Goal: Transaction & Acquisition: Purchase product/service

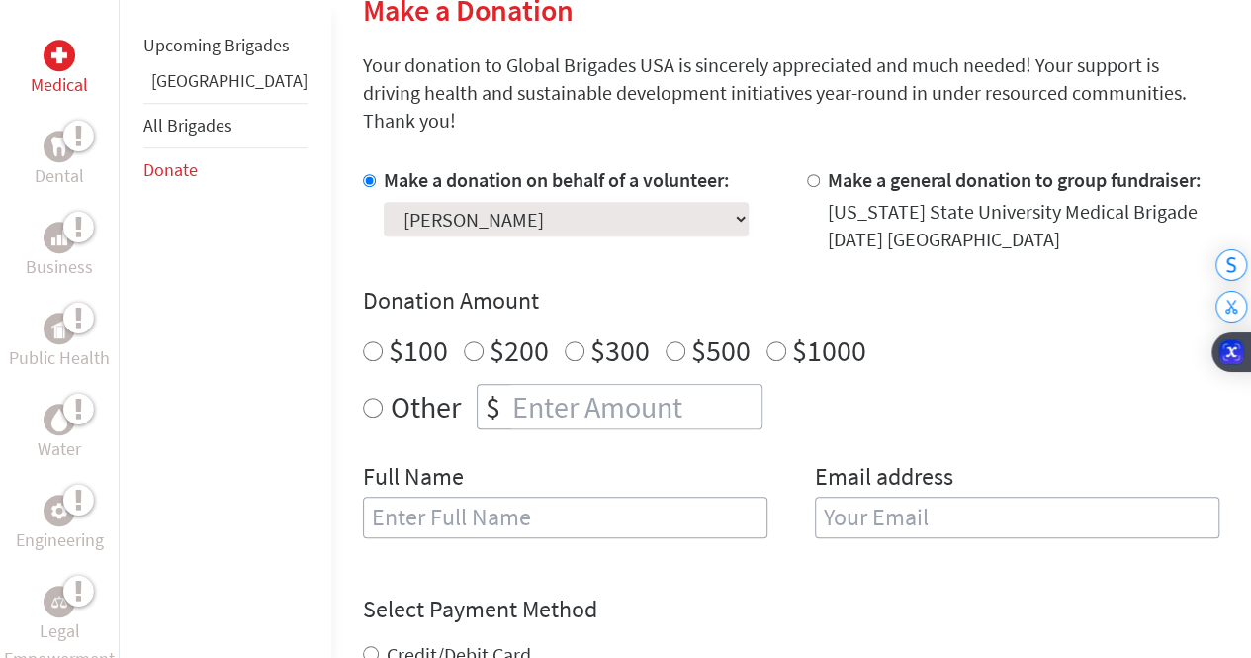
scroll to position [523, 0]
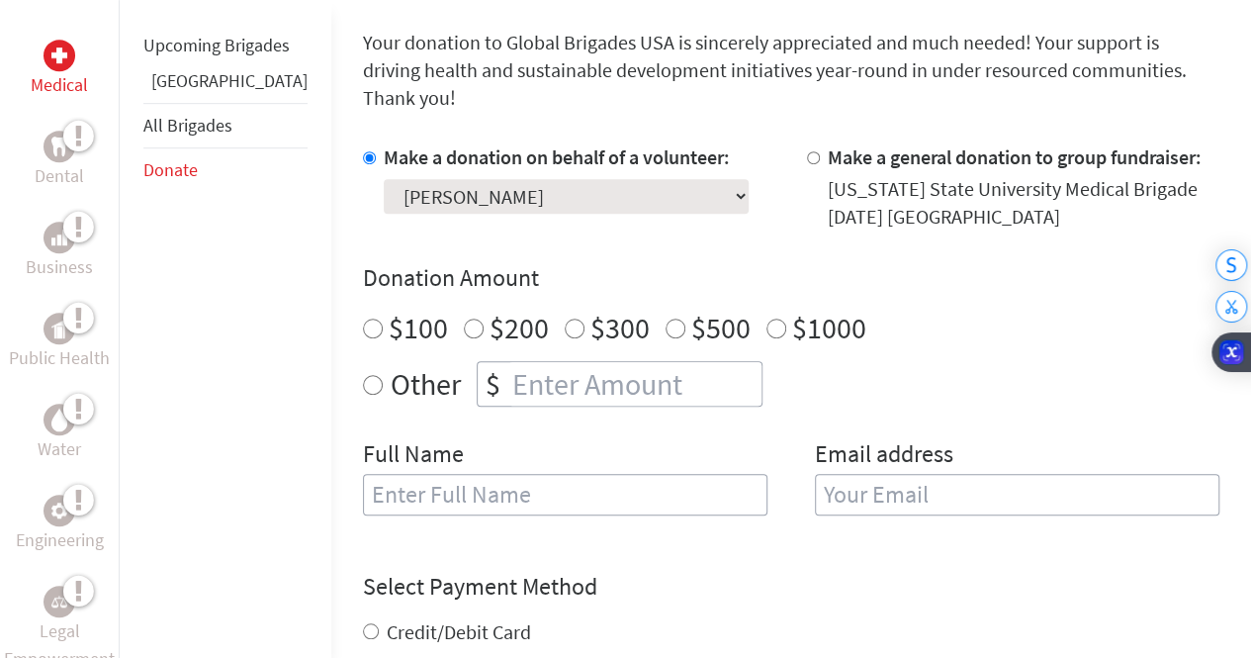
click at [643, 370] on input "number" at bounding box center [634, 384] width 253 height 44
radio input "true"
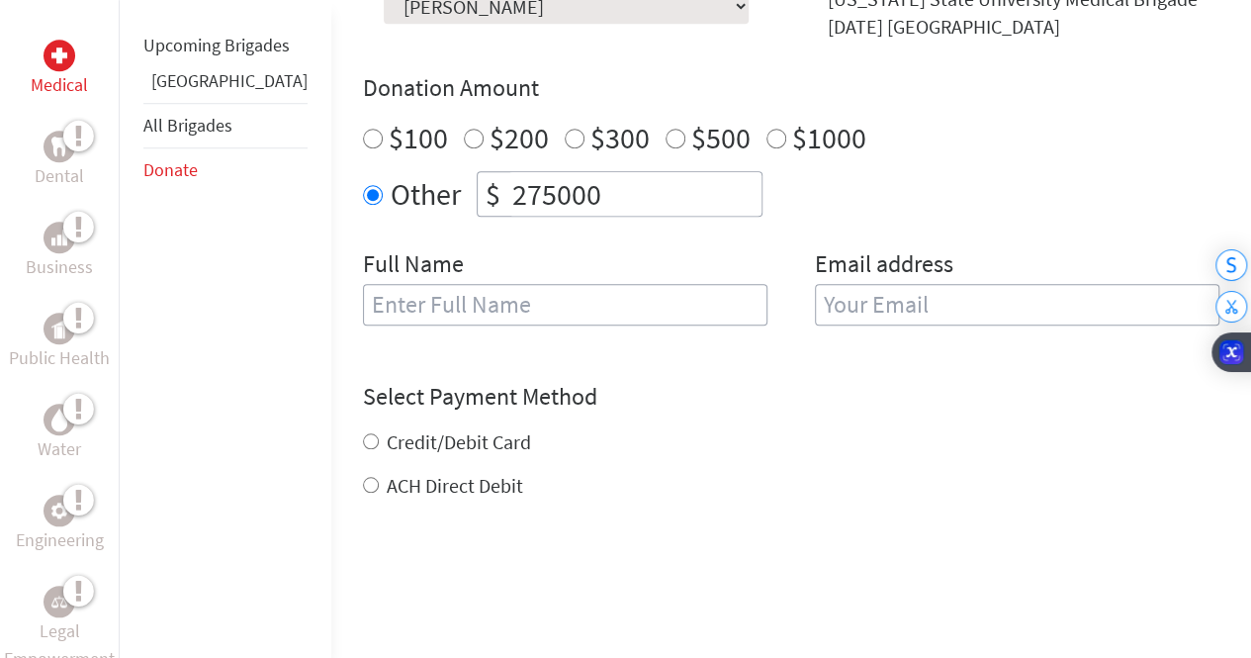
scroll to position [720, 0]
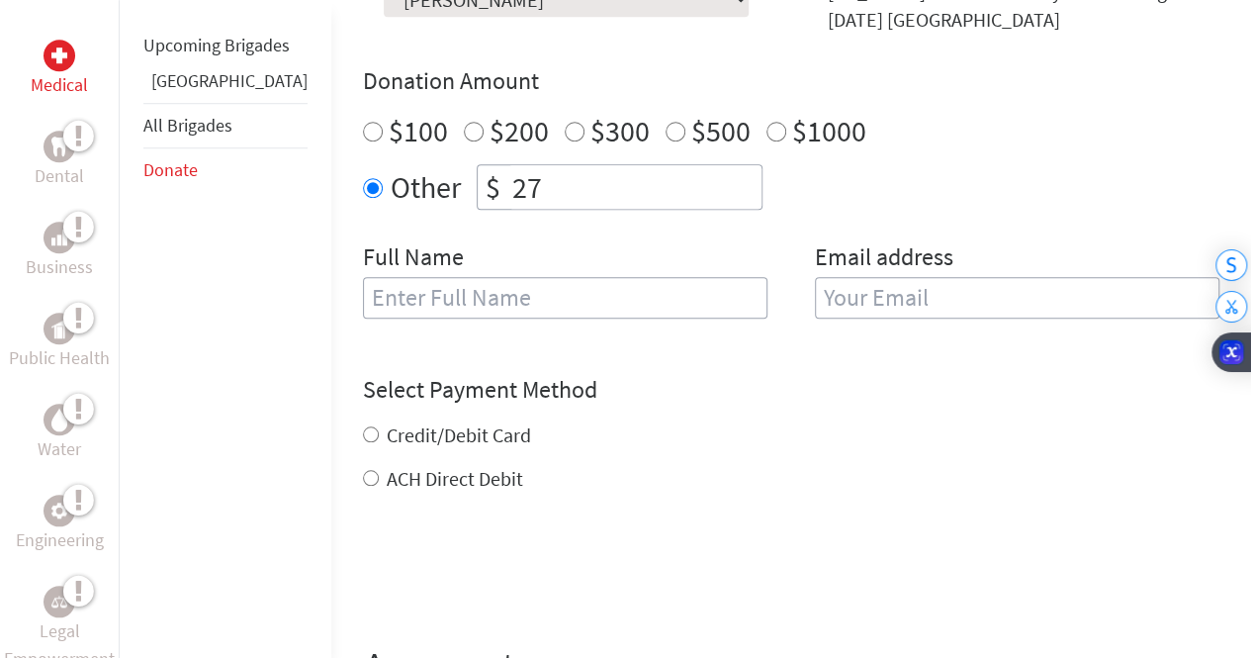
type input "2"
type input "1"
click at [502, 281] on input "text" at bounding box center [565, 298] width 404 height 42
click at [943, 309] on div "Email address" at bounding box center [1017, 291] width 404 height 101
click at [661, 281] on input "Bridger" at bounding box center [565, 298] width 404 height 42
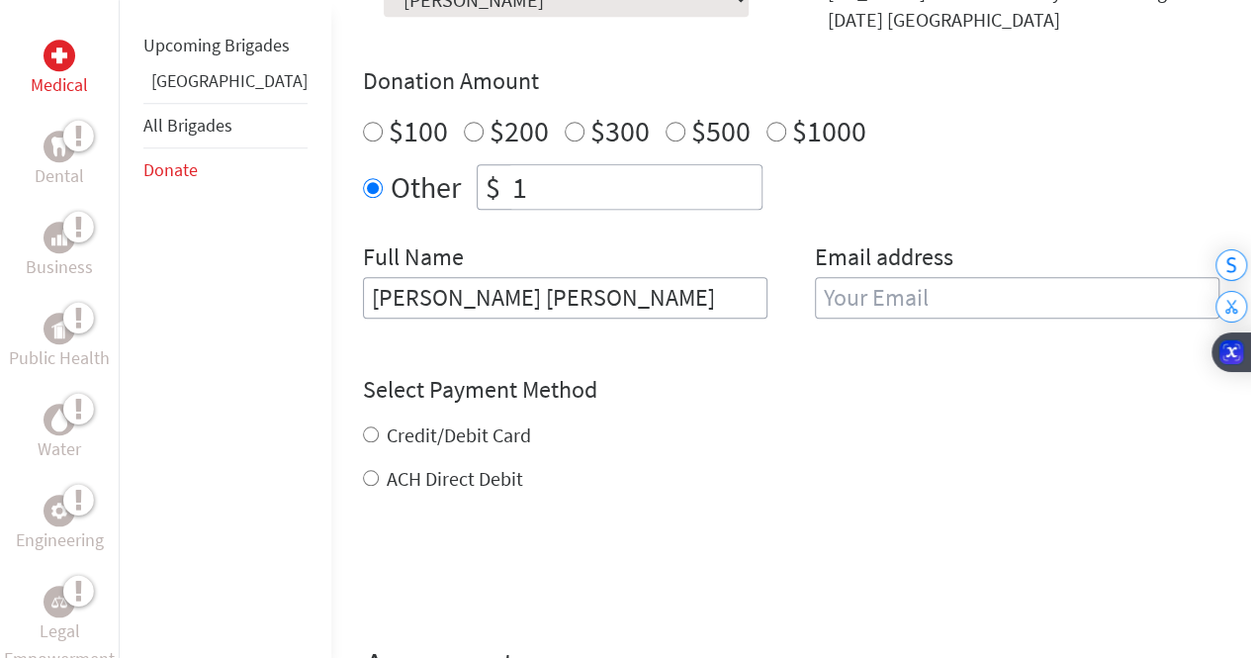
type input "[PERSON_NAME] [PERSON_NAME]"
click at [888, 303] on div "Email address" at bounding box center [1017, 291] width 404 height 101
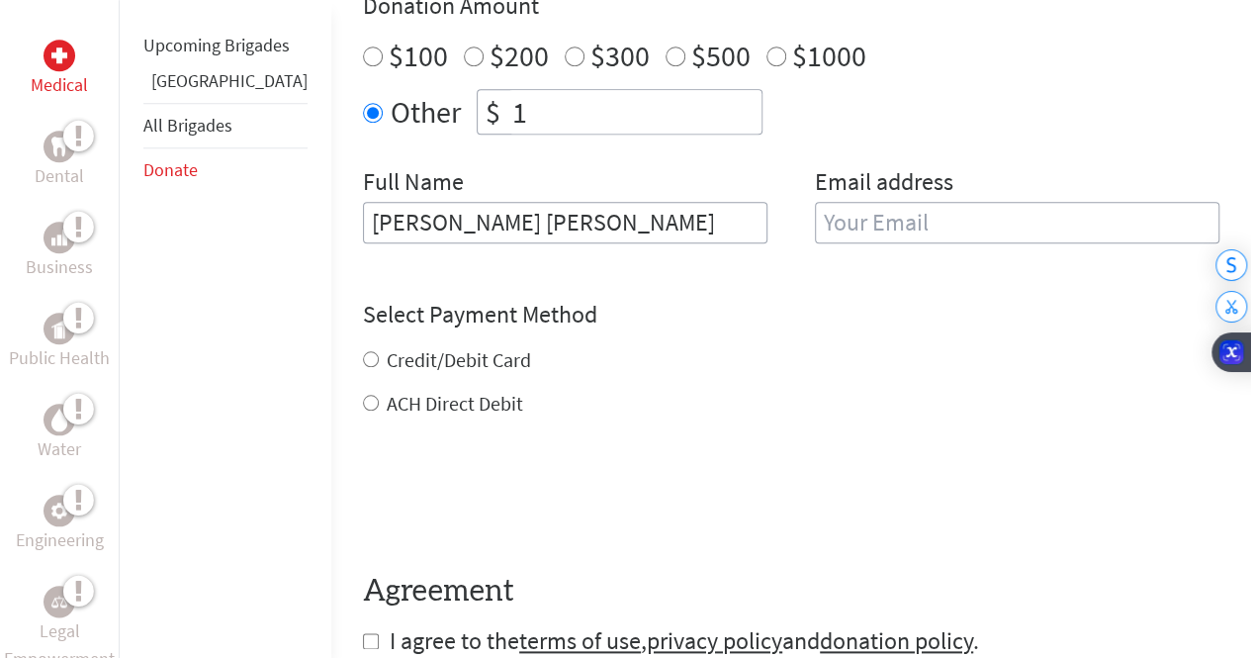
scroll to position [783, 0]
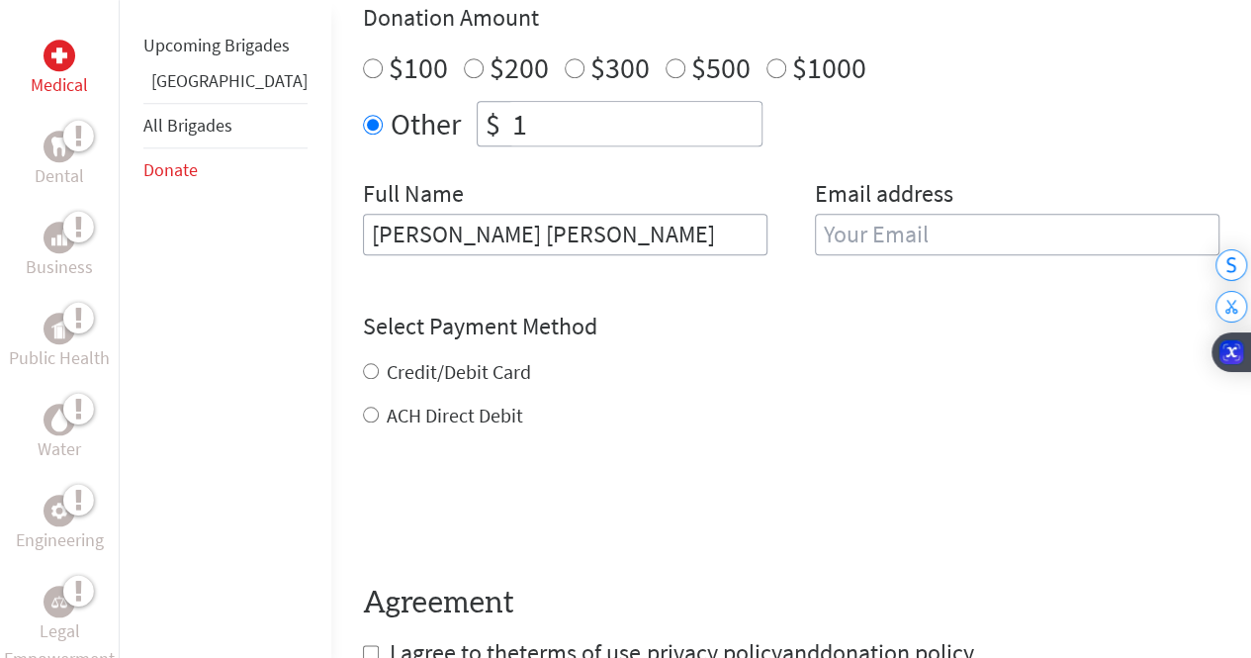
click at [982, 238] on div "Email address" at bounding box center [1017, 228] width 404 height 101
click at [988, 220] on input "email" at bounding box center [1017, 235] width 404 height 42
type input "[EMAIL_ADDRESS][DOMAIN_NAME]"
click at [379, 358] on div "Credit/Debit Card ACH Direct Debit" at bounding box center [791, 393] width 856 height 71
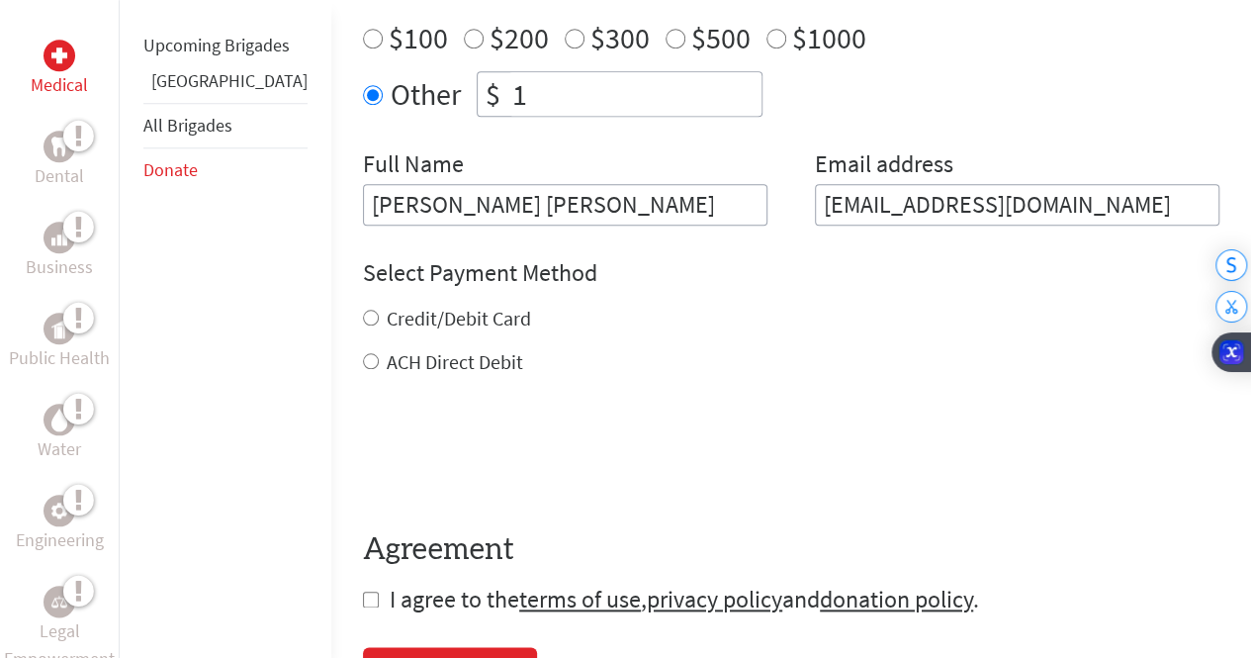
scroll to position [816, 0]
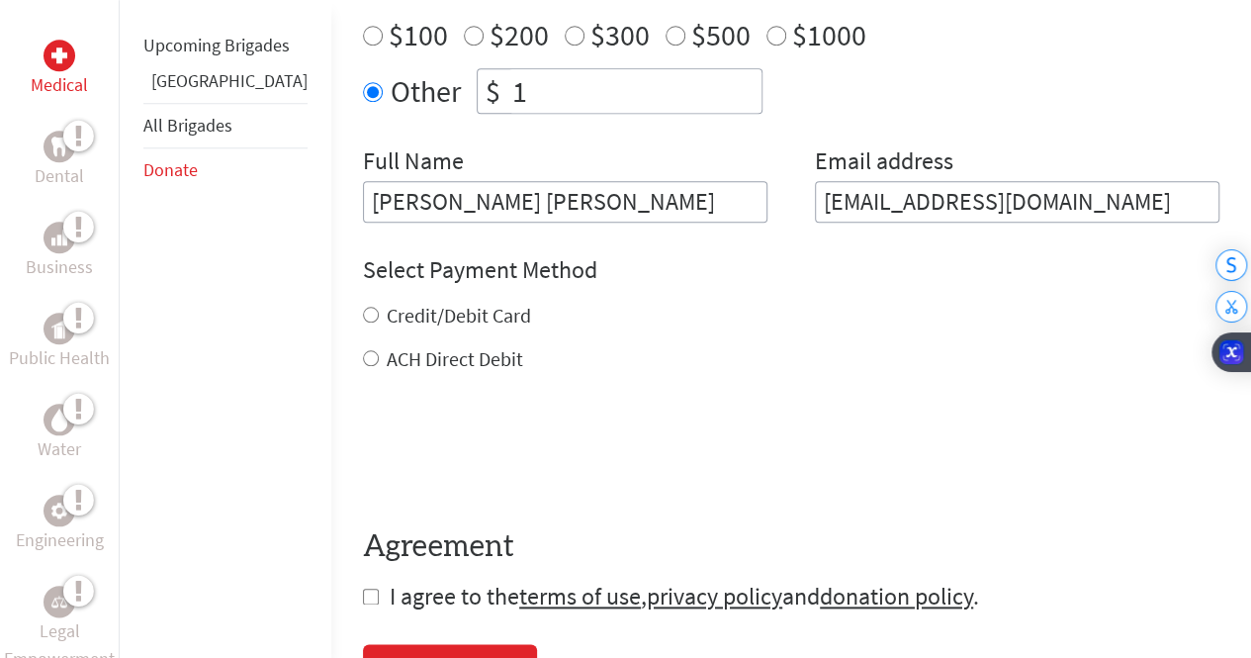
click at [387, 303] on label "Credit/Debit Card" at bounding box center [459, 315] width 144 height 25
click at [363, 307] on input "Credit/Debit Card" at bounding box center [371, 315] width 16 height 16
radio input "true"
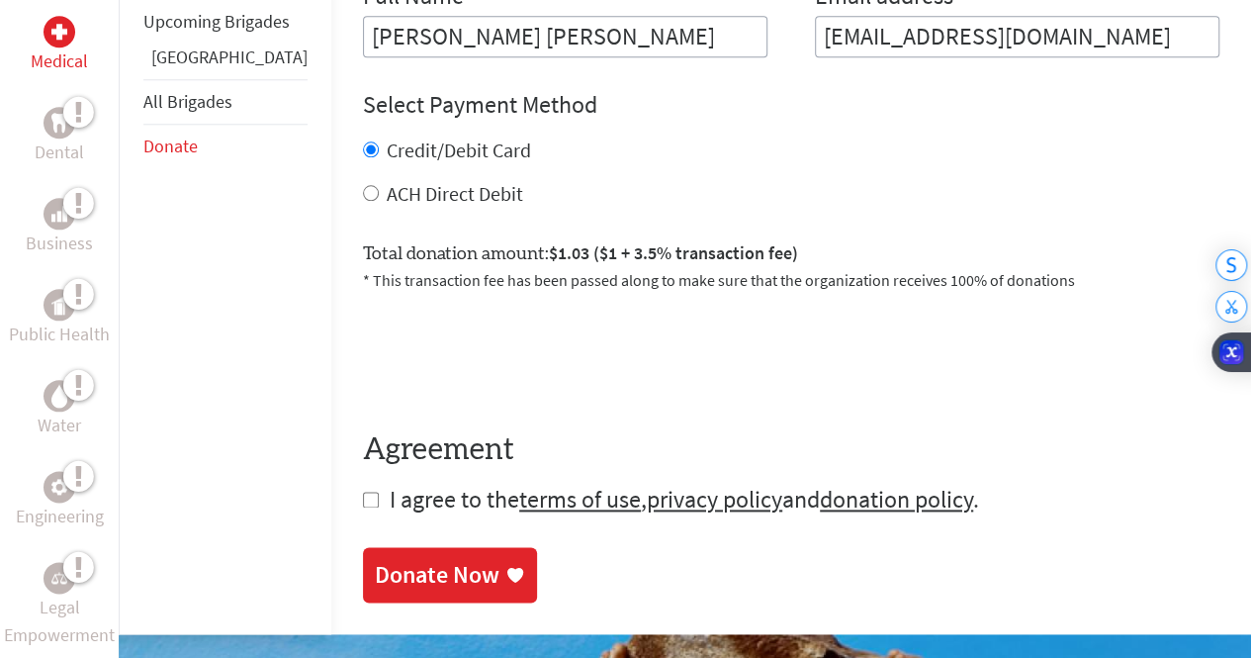
scroll to position [1046, 0]
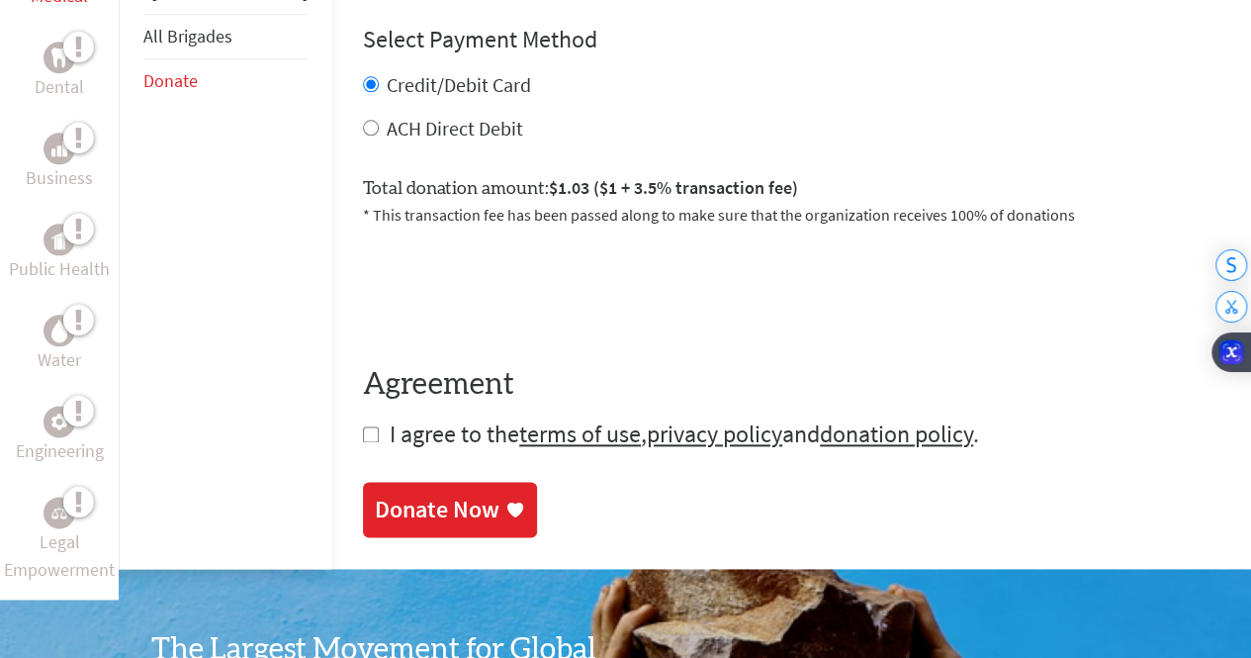
click at [363, 426] on input "checkbox" at bounding box center [371, 434] width 16 height 16
checkbox input "true"
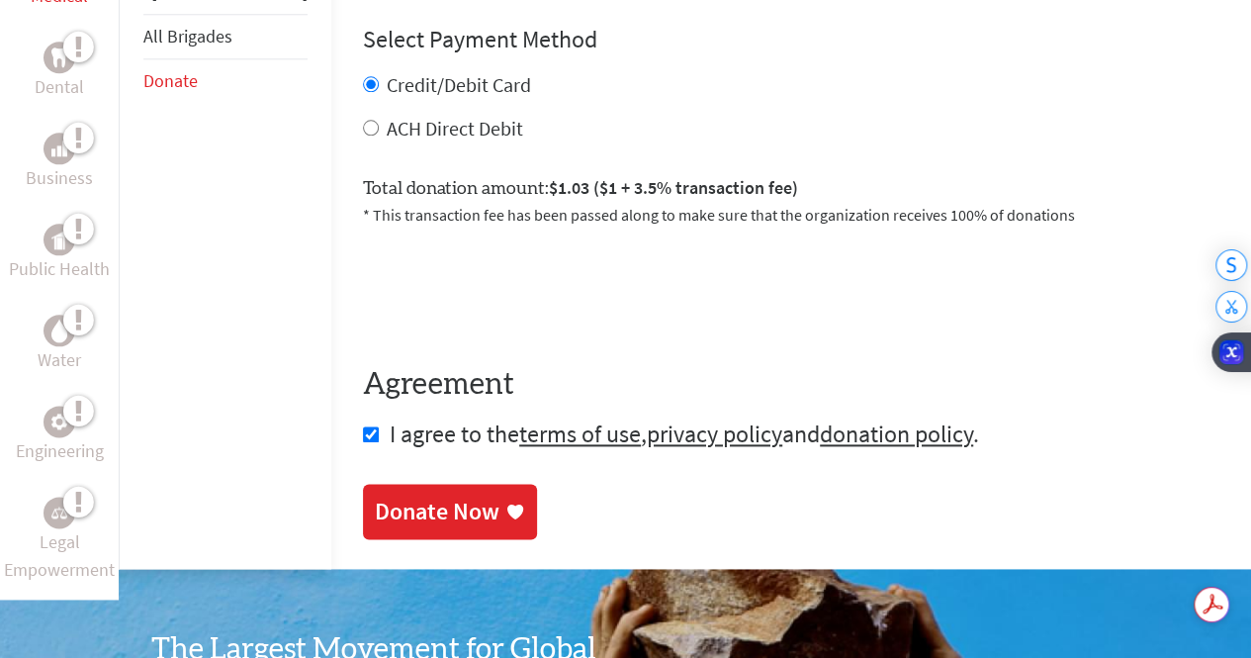
click at [399, 495] on div "Donate Now" at bounding box center [437, 511] width 125 height 32
